Goal: Transaction & Acquisition: Subscribe to service/newsletter

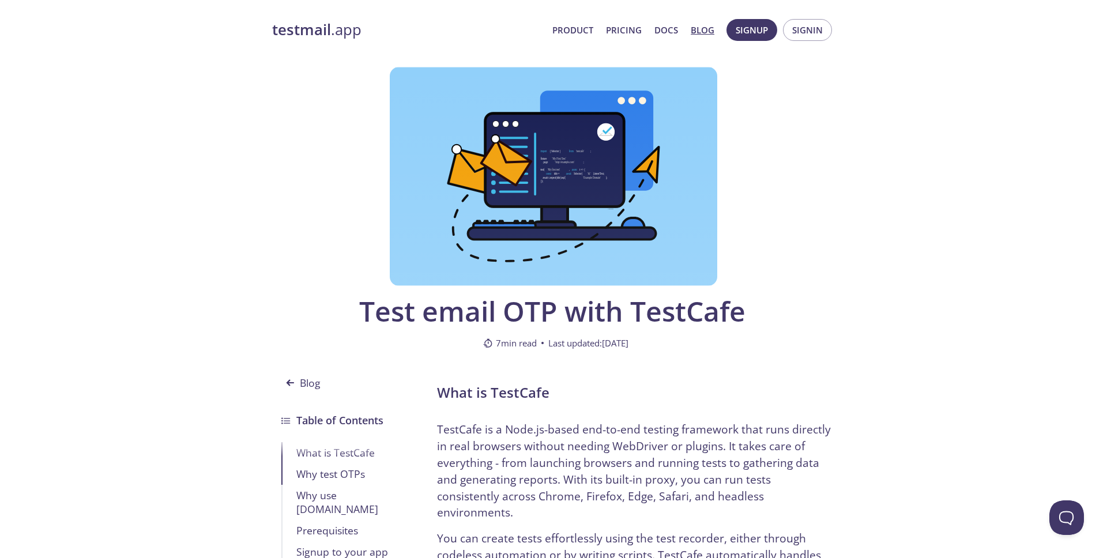
click at [292, 40] on div "testmail .app Product Pricing Docs Blog Signup Signin" at bounding box center [553, 30] width 563 height 37
click at [291, 34] on strong "testmail" at bounding box center [301, 30] width 59 height 20
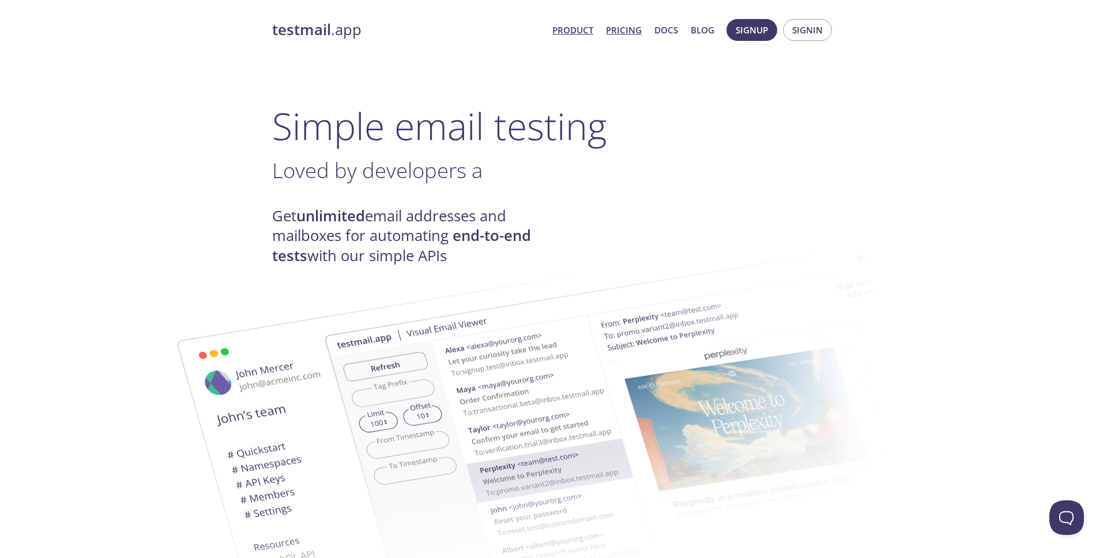
click at [633, 29] on link "Pricing" at bounding box center [624, 29] width 36 height 15
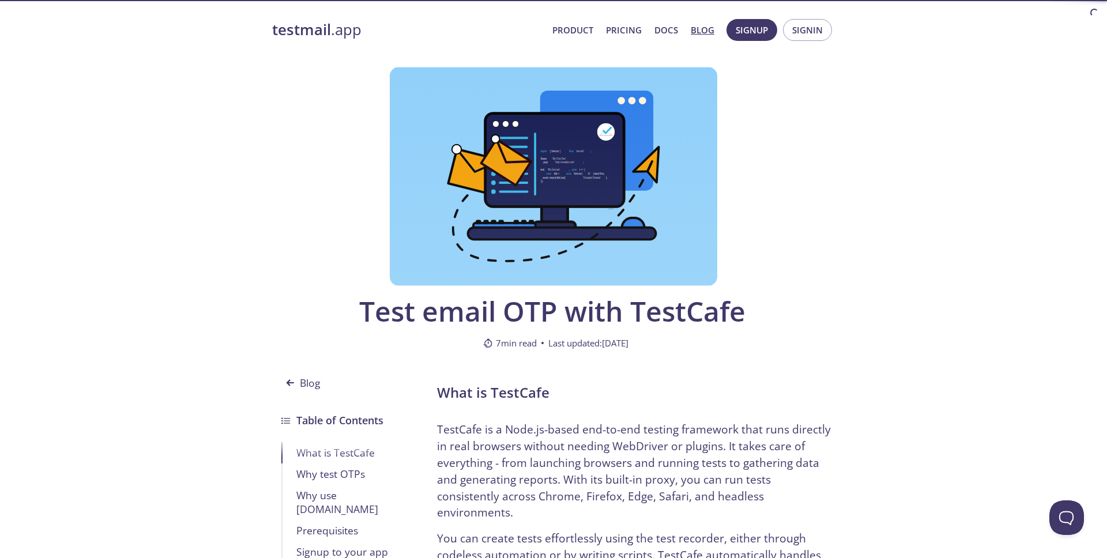
click at [281, 36] on strong "testmail" at bounding box center [301, 30] width 59 height 20
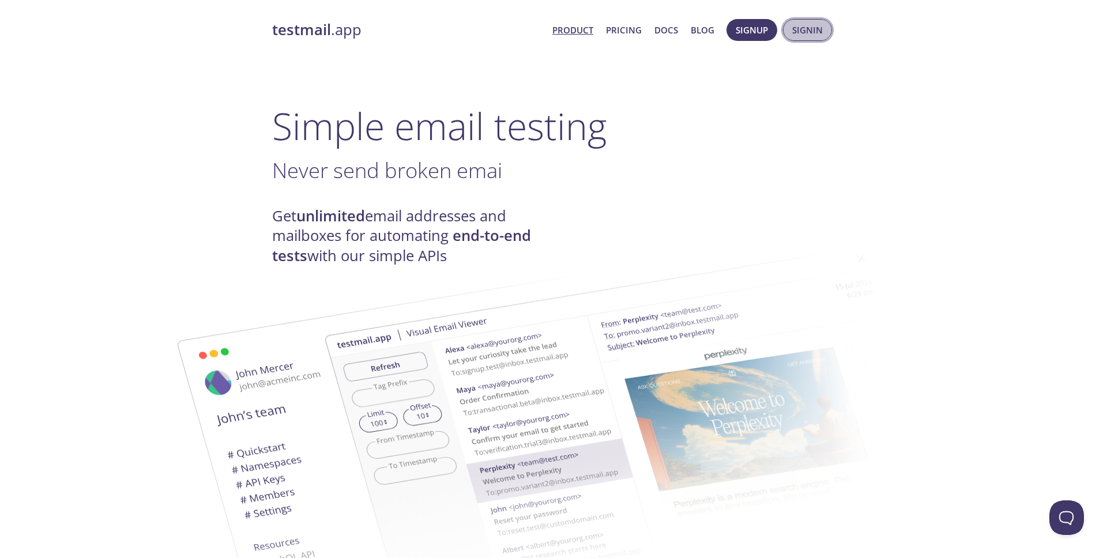
click at [812, 37] on span "Signin" at bounding box center [807, 29] width 31 height 15
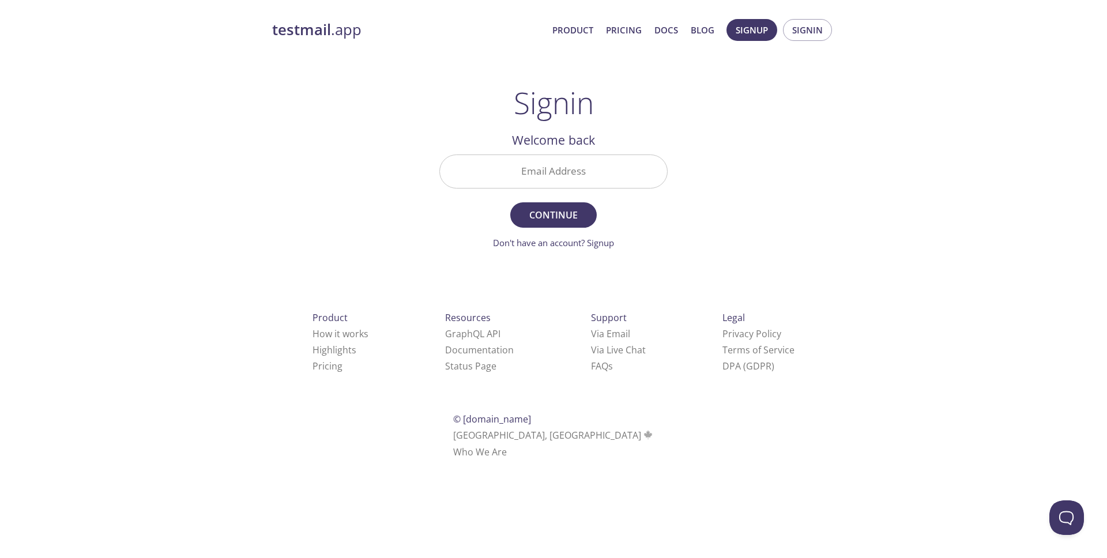
click at [582, 163] on input "Email Address" at bounding box center [553, 171] width 227 height 33
click at [609, 123] on div "Signin Welcome back Email Address Continue Don't have an account? Signup Check …" at bounding box center [553, 167] width 228 height 164
click at [776, 35] on button "Signup" at bounding box center [751, 30] width 51 height 22
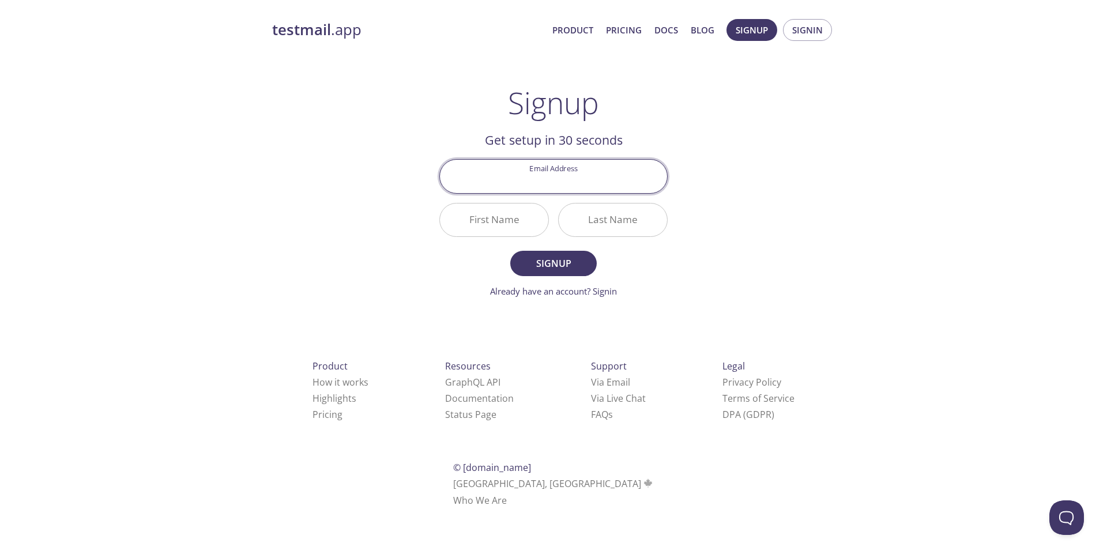
click at [560, 177] on input "Email Address" at bounding box center [553, 176] width 227 height 33
type input "kole@revlabs.io"
type input "Kole"
type input "Sparks"
click at [574, 262] on span "Signup" at bounding box center [553, 263] width 61 height 16
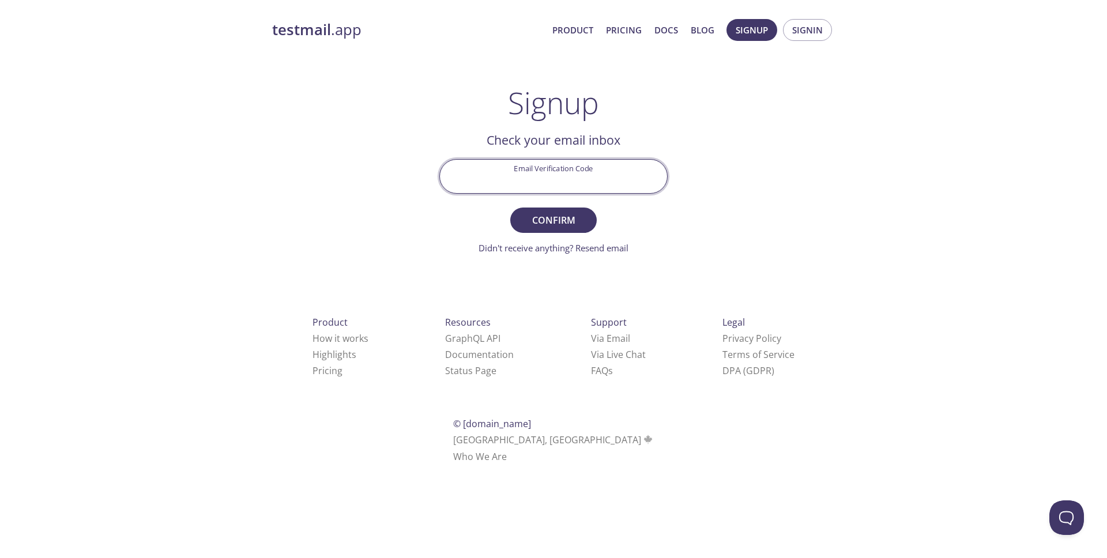
click at [578, 167] on input "Email Verification Code" at bounding box center [553, 176] width 227 height 33
paste input "ABL8R9S"
type input "ABL8R9S"
click at [565, 221] on span "Confirm" at bounding box center [553, 220] width 61 height 16
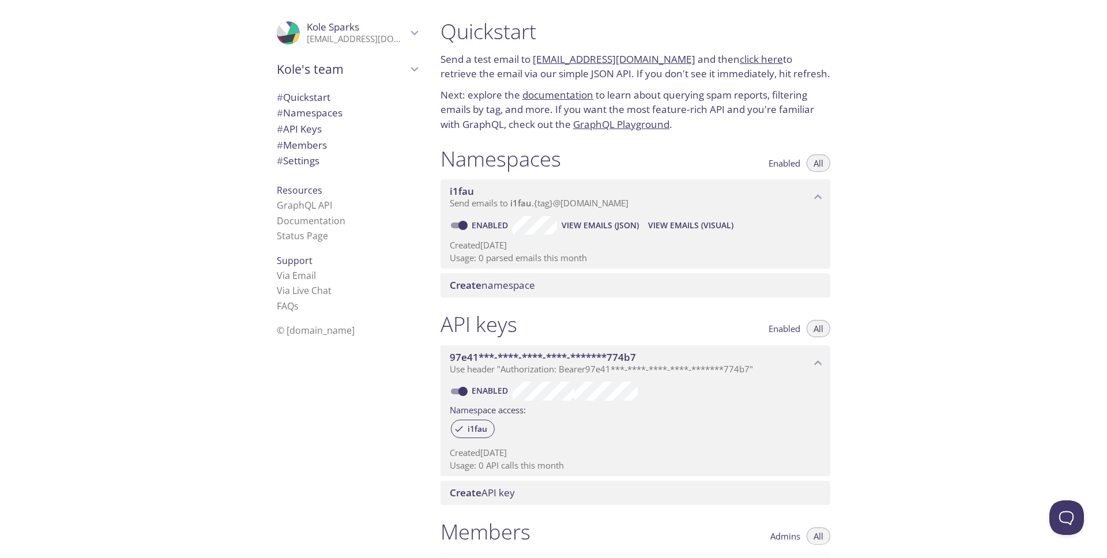
scroll to position [22, 0]
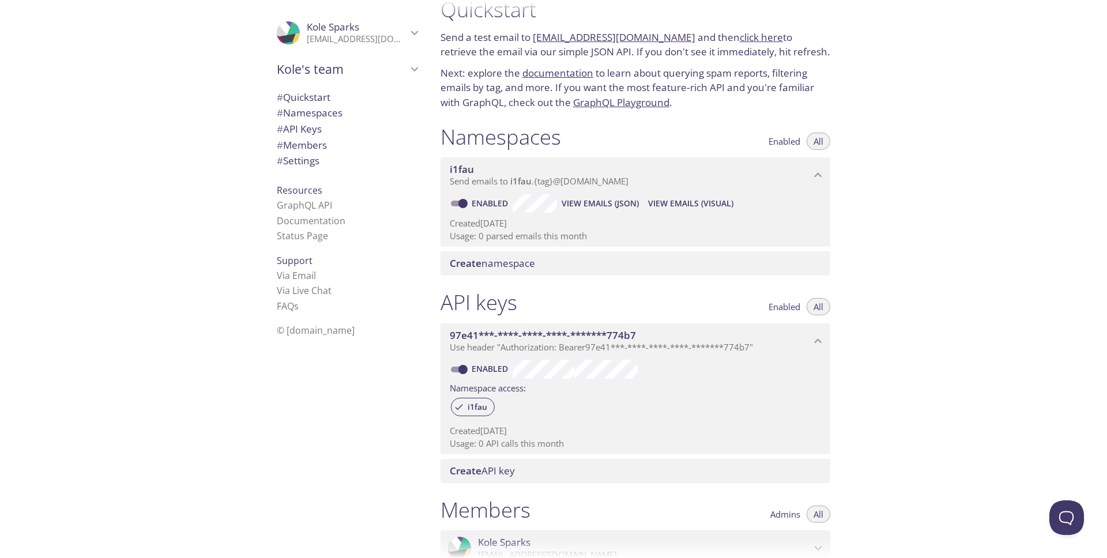
click at [819, 344] on icon "97e41***-****-****-****-*******774b7 API key" at bounding box center [818, 341] width 15 height 15
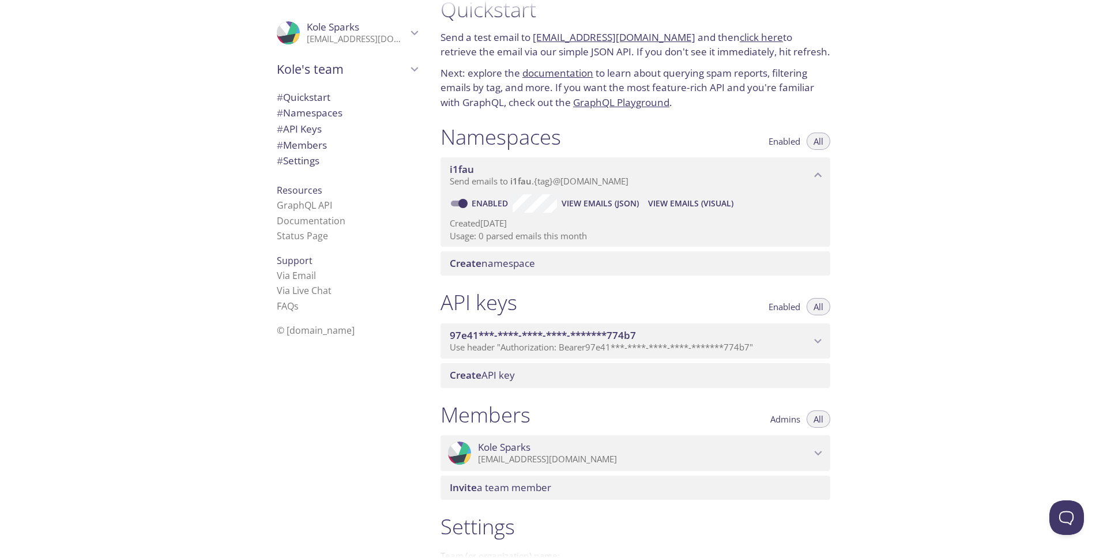
click at [818, 343] on icon "97e41***-****-****-****-*******774b7 API key" at bounding box center [818, 341] width 15 height 15
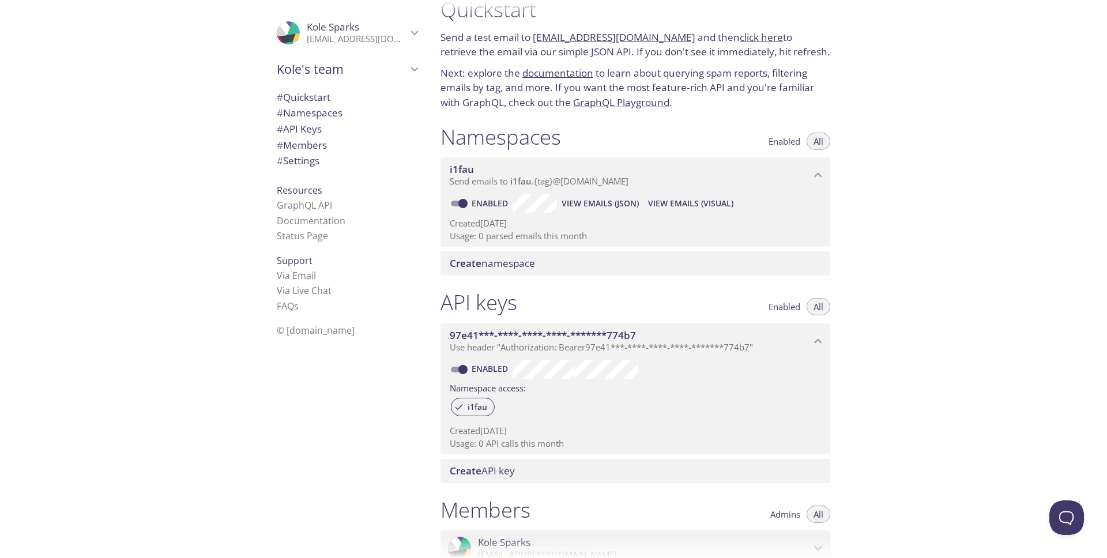
click at [502, 371] on link "Enabled" at bounding box center [491, 368] width 43 height 11
click at [484, 371] on input "Enabled" at bounding box center [463, 370] width 42 height 14
click at [497, 370] on link "Disabled" at bounding box center [492, 368] width 44 height 11
click at [475, 370] on input "Disabled" at bounding box center [454, 370] width 42 height 14
checkbox input "true"
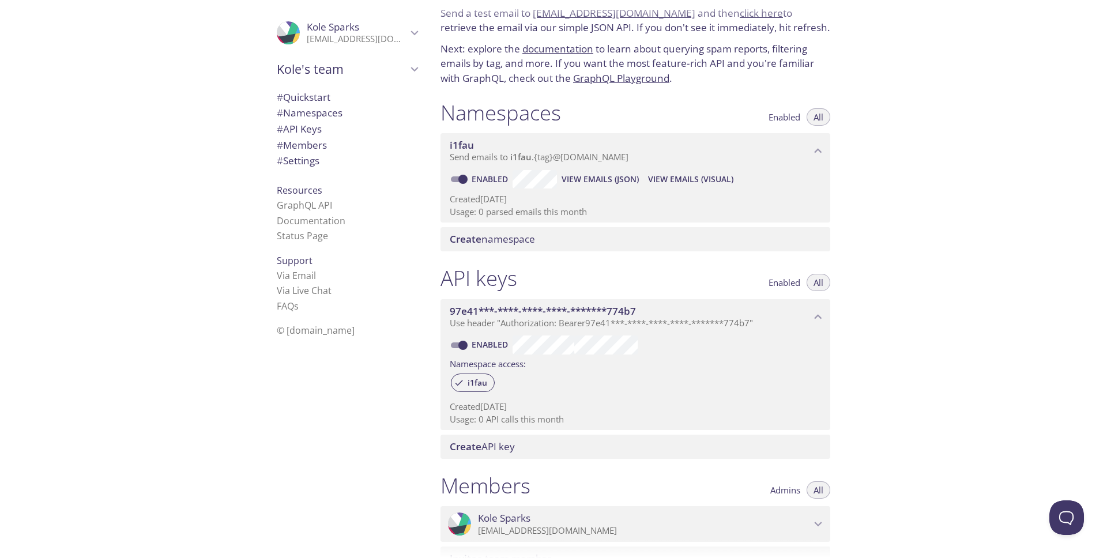
scroll to position [0, 0]
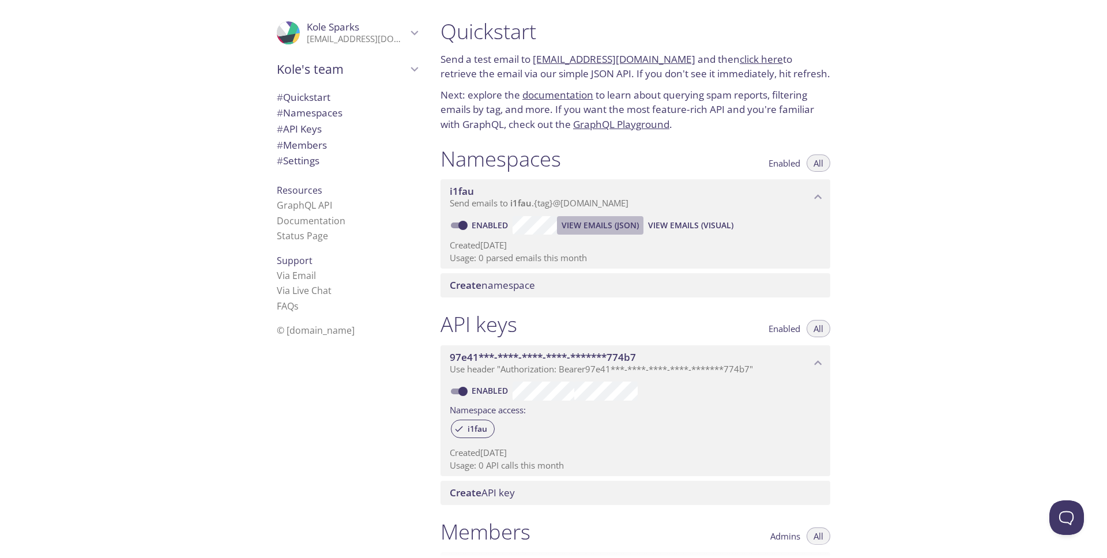
click at [567, 228] on span "View Emails (JSON)" at bounding box center [600, 226] width 77 height 14
click at [792, 329] on span "Enabled" at bounding box center [785, 329] width 32 height 0
click at [814, 329] on span "All" at bounding box center [819, 329] width 10 height 0
click at [822, 368] on icon "97e41***-****-****-****-*******774b7 API key" at bounding box center [818, 363] width 15 height 15
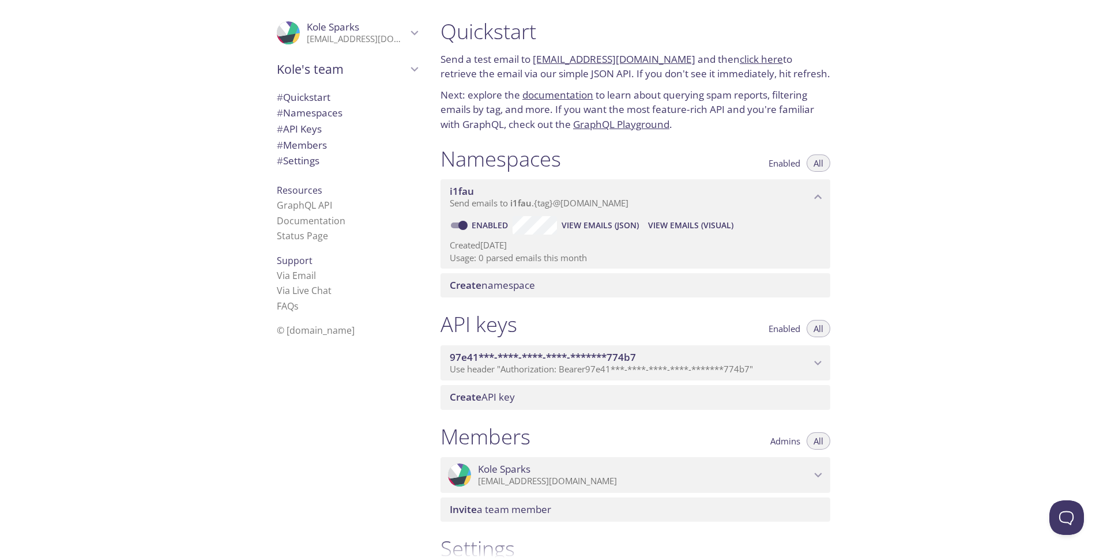
click at [803, 393] on span "Create API key" at bounding box center [638, 397] width 376 height 13
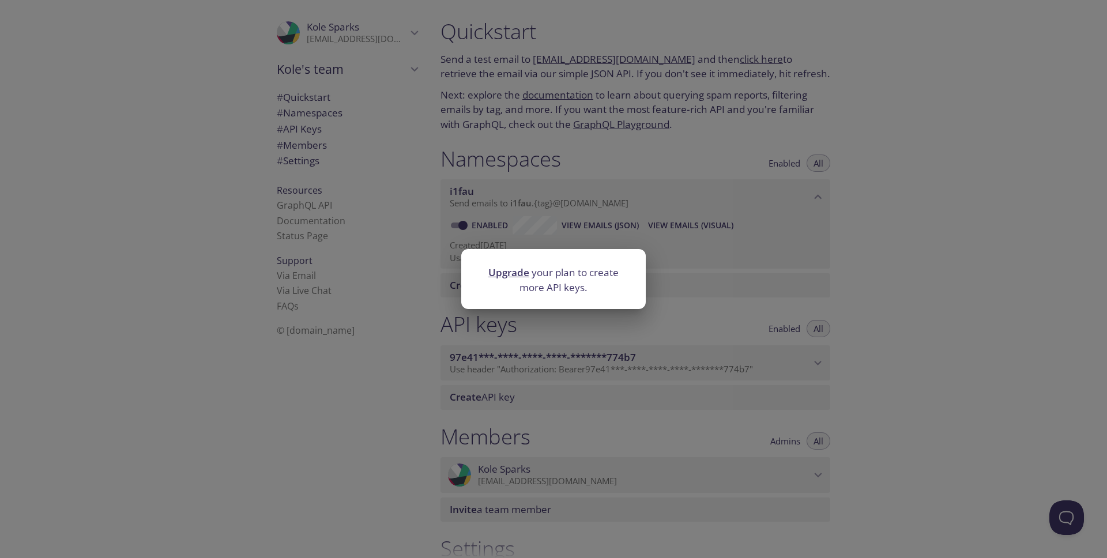
click at [803, 393] on div "Upgrade your plan to create more API keys." at bounding box center [553, 279] width 1107 height 558
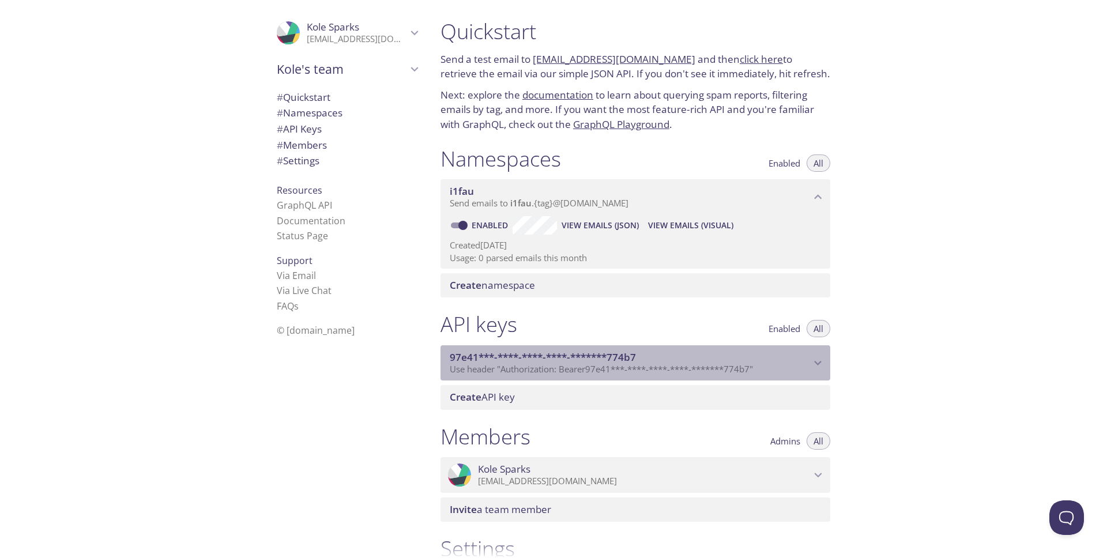
click at [818, 370] on icon "97e41***-****-****-****-*******774b7 API key" at bounding box center [818, 363] width 15 height 15
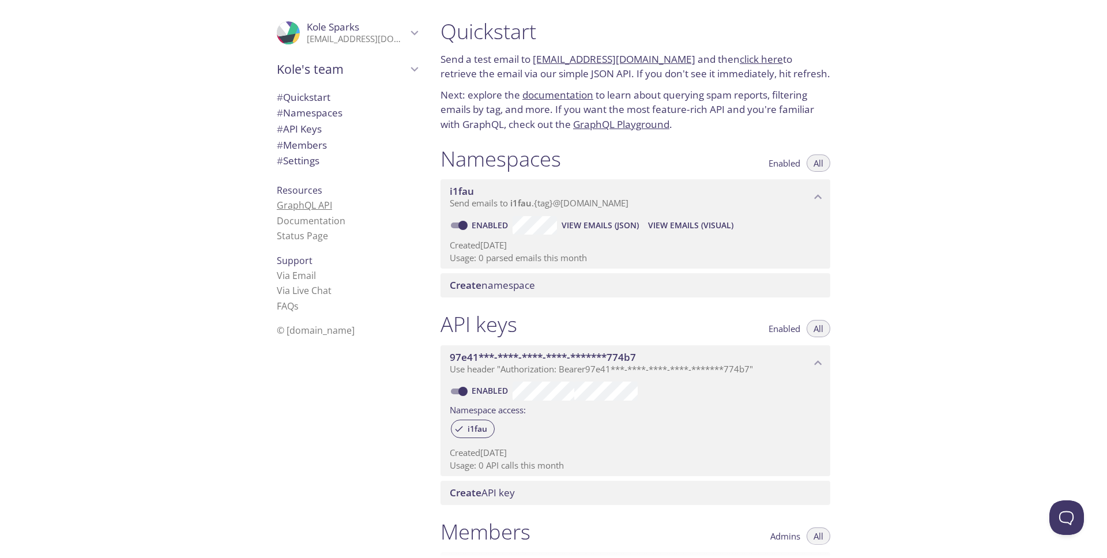
click at [316, 205] on link "GraphQL API" at bounding box center [304, 205] width 55 height 13
copy link "i1fau.test@inbox.testmail.app"
click at [713, 67] on p "Send a test email to i1fau.test@inbox.testmail.app and then click here to retri…" at bounding box center [636, 66] width 390 height 29
click at [740, 60] on link "click here" at bounding box center [761, 58] width 43 height 13
click at [575, 94] on link "documentation" at bounding box center [557, 94] width 71 height 13
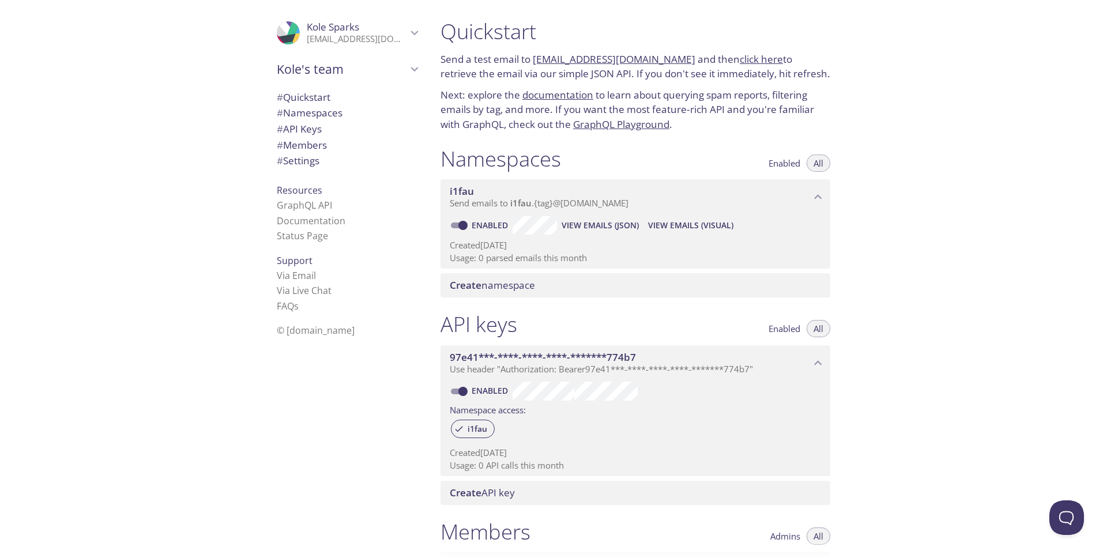
copy link "i1fau.test@inbox.testmail.app"
click at [740, 62] on link "click here" at bounding box center [761, 58] width 43 height 13
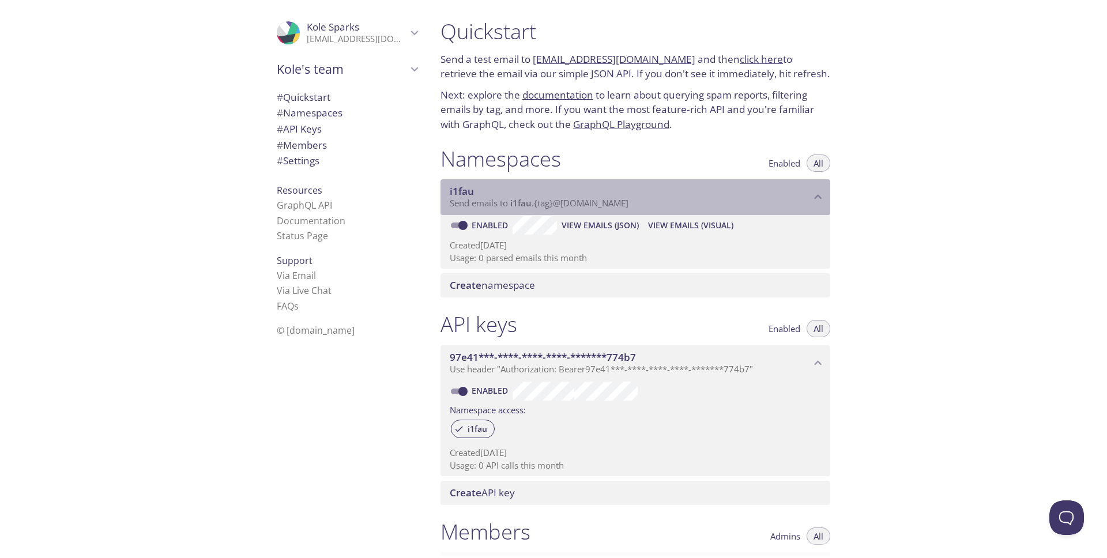
drag, startPoint x: 638, startPoint y: 202, endPoint x: 510, endPoint y: 203, distance: 128.0
click at [510, 203] on p "Send emails to i1fau . {tag} @inbox.testmail.app" at bounding box center [630, 204] width 361 height 12
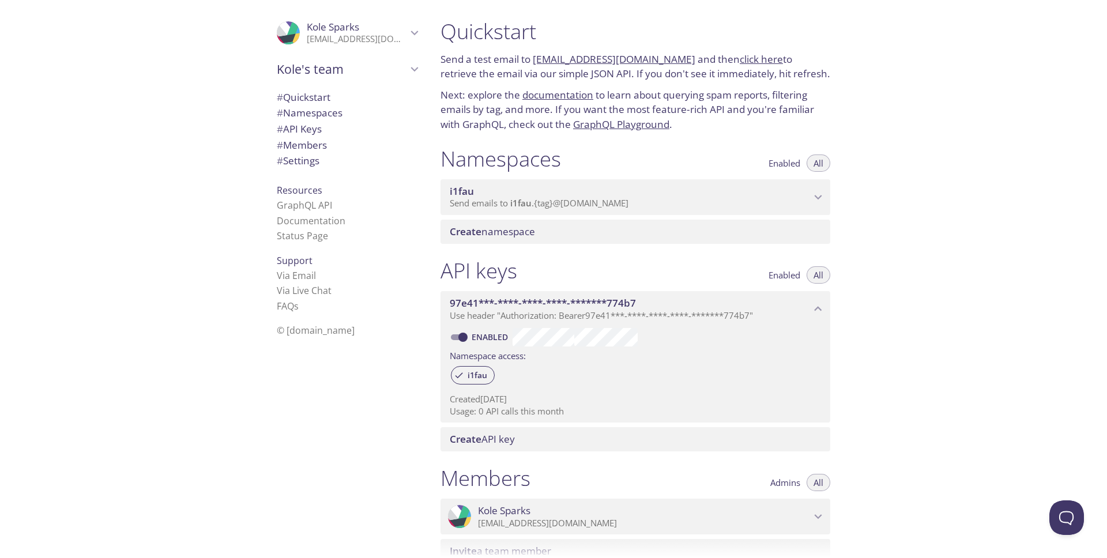
click at [559, 206] on span "Send emails to i1fau . {tag} @inbox.testmail.app" at bounding box center [539, 203] width 179 height 12
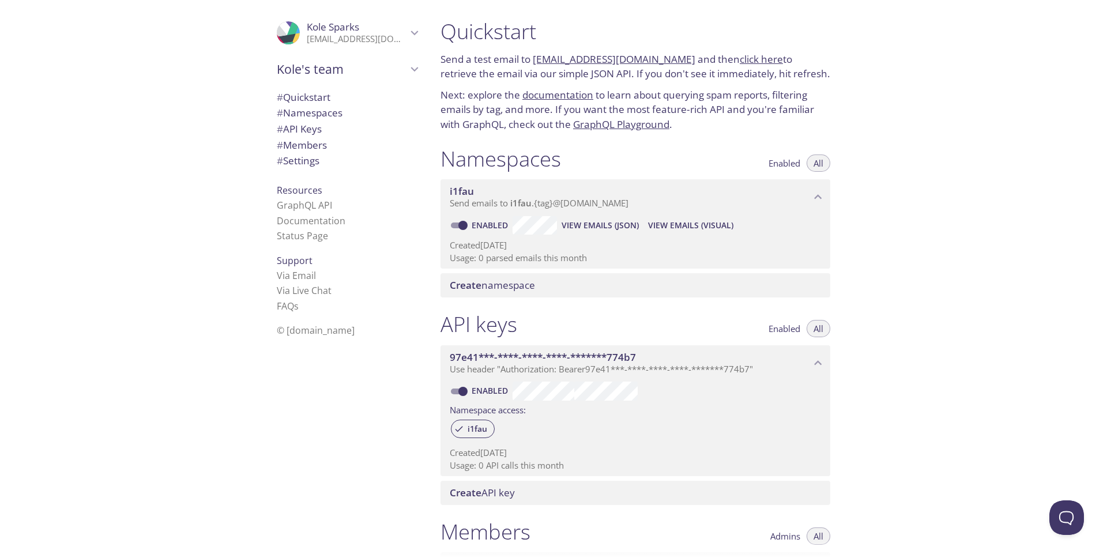
copy link "i1fau.test@inbox.testmail.app"
click at [740, 62] on link "click here" at bounding box center [761, 58] width 43 height 13
click at [580, 97] on link "documentation" at bounding box center [557, 94] width 71 height 13
click at [730, 42] on h1 "Quickstart" at bounding box center [636, 31] width 390 height 26
click at [740, 62] on link "click here" at bounding box center [761, 58] width 43 height 13
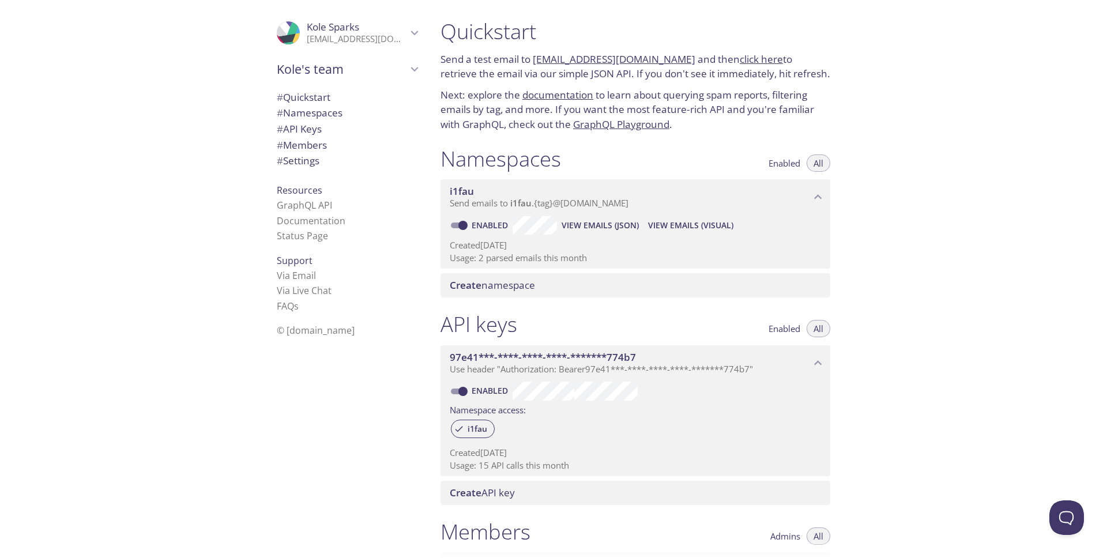
click at [740, 57] on link "click here" at bounding box center [761, 58] width 43 height 13
click at [576, 95] on link "documentation" at bounding box center [557, 94] width 71 height 13
